Goal: Check status: Check status

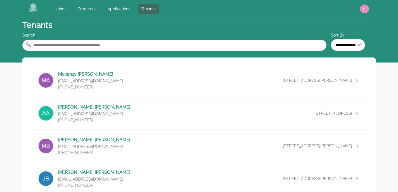
scroll to position [762, 0]
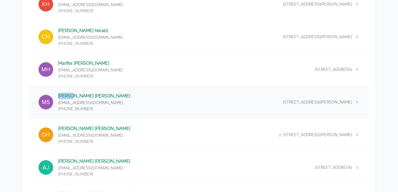
click at [131, 98] on div "[PERSON_NAME] [EMAIL_ADDRESS][DOMAIN_NAME] [PHONE_NUMBER] 36, [STREET_ADDRESS][…" at bounding box center [198, 102] width 339 height 32
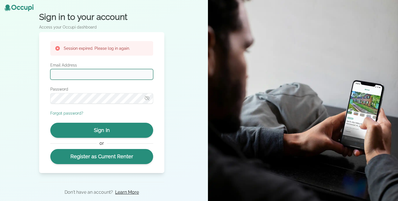
type input "**********"
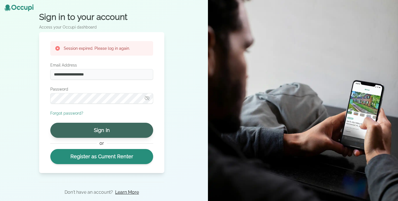
click at [115, 132] on button "Sign In" at bounding box center [101, 130] width 103 height 15
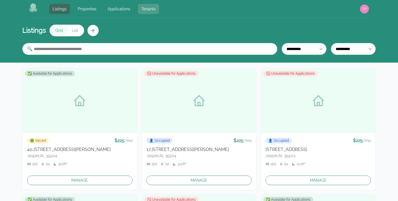
click at [146, 8] on link "Tenants" at bounding box center [148, 9] width 21 height 10
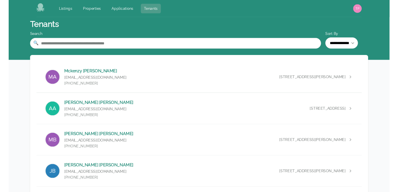
scroll to position [754, 0]
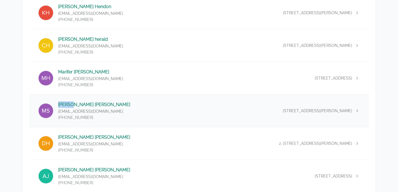
click at [120, 101] on div "[PERSON_NAME] [EMAIL_ADDRESS][DOMAIN_NAME] [PHONE_NUMBER] 36, [STREET_ADDRESS][…" at bounding box center [198, 111] width 339 height 32
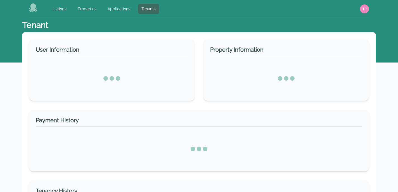
select select "*"
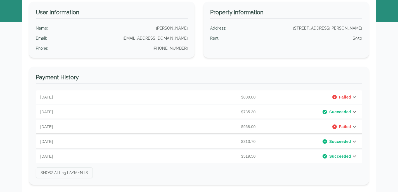
scroll to position [40, 0]
click at [116, 98] on p "August 9, 2025" at bounding box center [94, 97] width 109 height 6
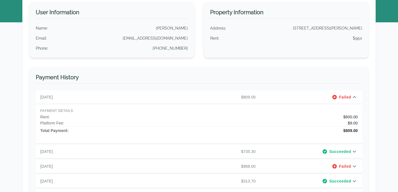
click at [116, 98] on p "August 9, 2025" at bounding box center [94, 97] width 109 height 6
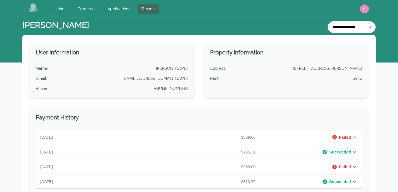
scroll to position [0, 0]
click at [141, 11] on link "Tenants" at bounding box center [148, 9] width 21 height 10
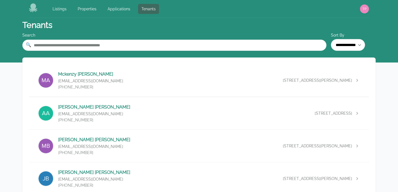
scroll to position [370, 0]
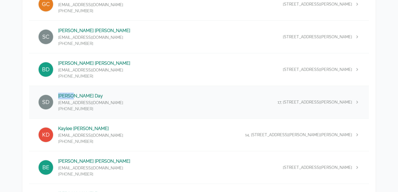
click at [118, 96] on div "Sidney Day daysidney85@gmail.com (205) 931-2439 17, 185 Smith Lake Dam Rd , Jas…" at bounding box center [198, 102] width 339 height 32
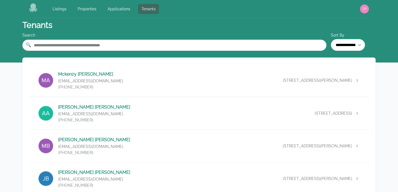
select select "*"
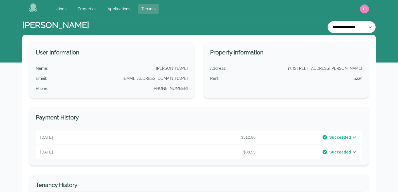
click at [155, 7] on link "Tenants" at bounding box center [148, 9] width 21 height 10
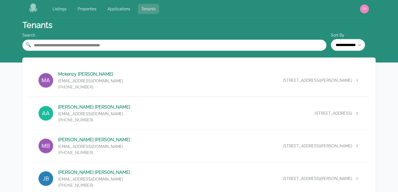
scroll to position [566, 0]
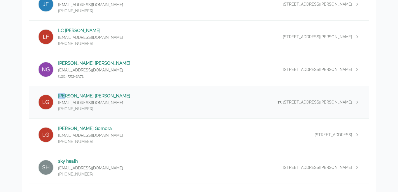
click at [128, 99] on div "Lee Gardiner sidday1983@gmail.com (205) 717-0494 17, 185 Smith Lake Dam Rd , Ja…" at bounding box center [198, 102] width 339 height 32
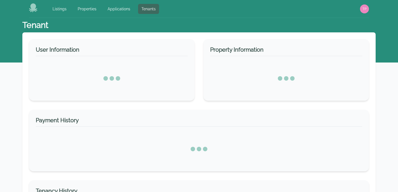
select select "*"
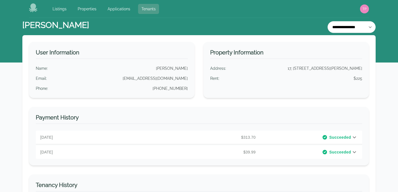
click at [150, 9] on link "Tenants" at bounding box center [148, 9] width 21 height 10
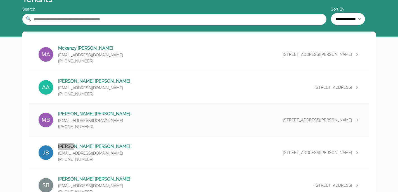
scroll to position [36, 0]
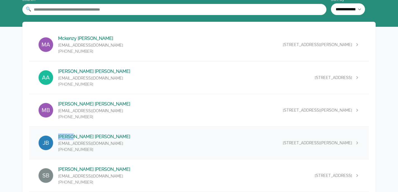
click at [120, 143] on div "Justin Bonner jbonner61@yahoo.com (205) 878-0228 4, 185 Smith Lake Dam Road, Ja…" at bounding box center [198, 143] width 339 height 32
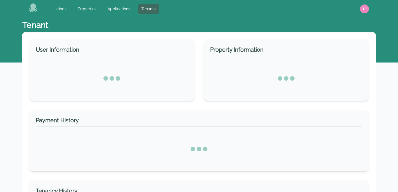
select select "*"
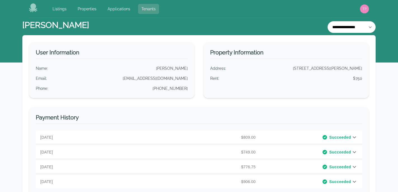
click at [152, 11] on link "Tenants" at bounding box center [148, 9] width 21 height 10
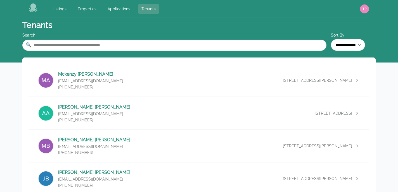
click at [143, 13] on link "Tenants" at bounding box center [148, 9] width 21 height 10
